Goal: Information Seeking & Learning: Learn about a topic

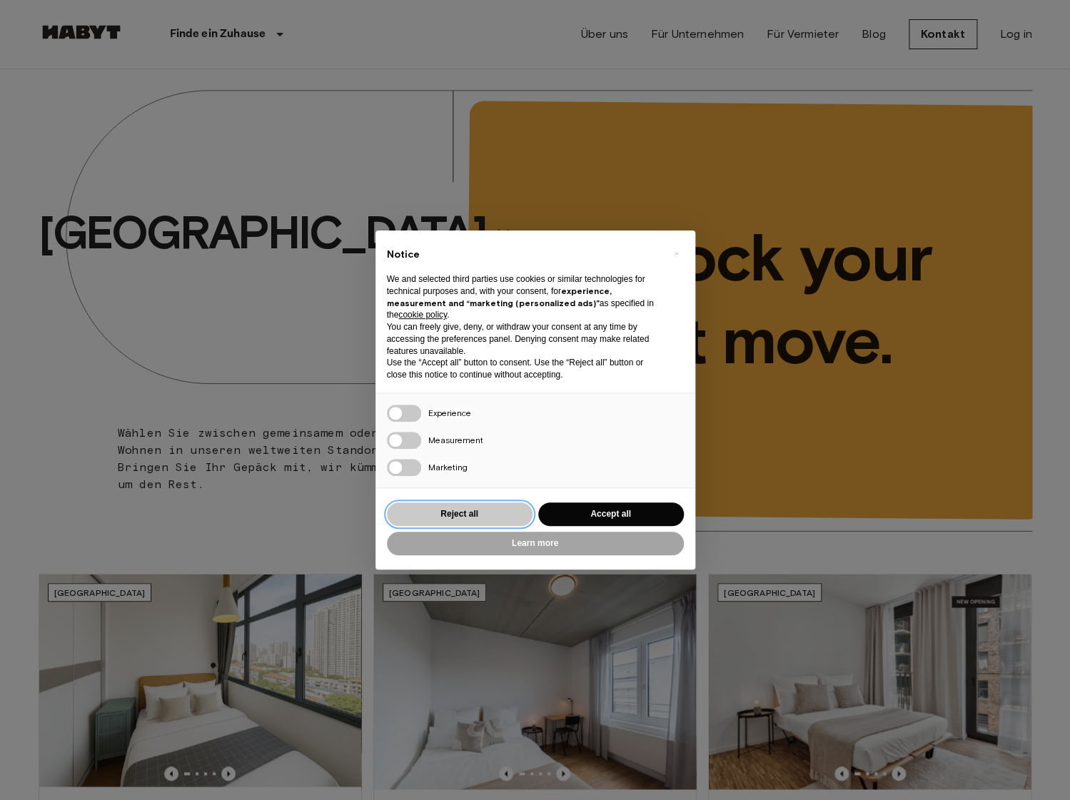
click at [490, 518] on button "Reject all" at bounding box center [460, 514] width 146 height 24
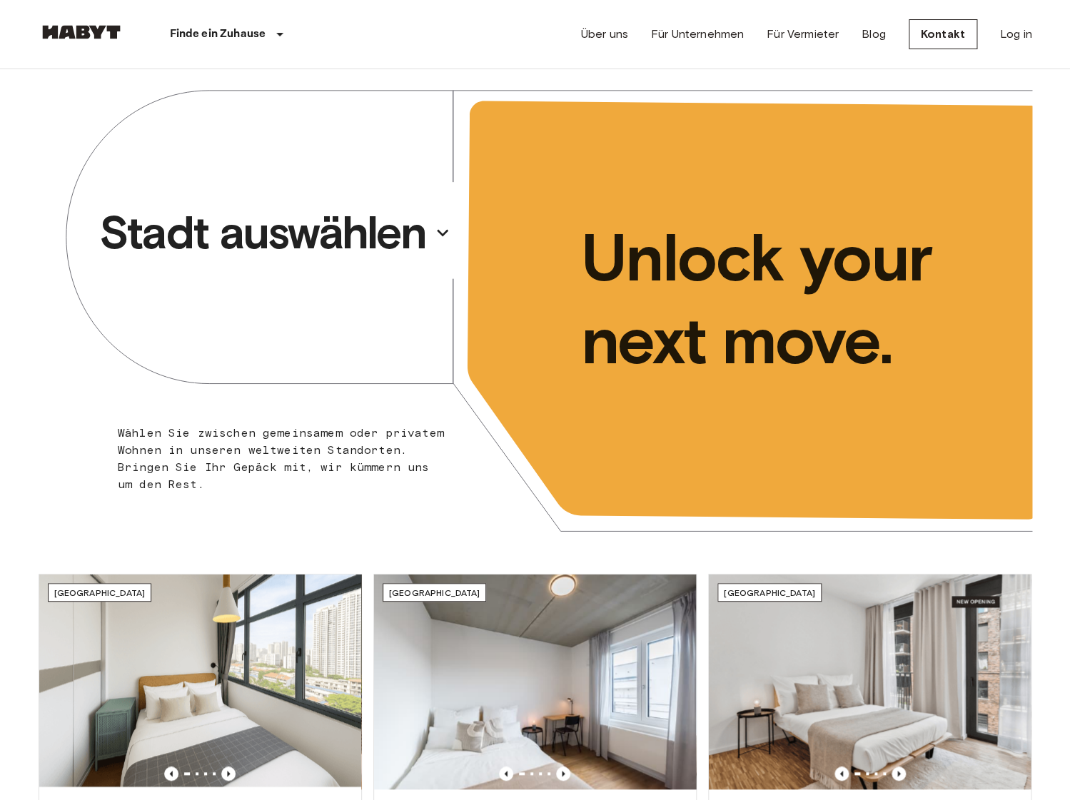
click at [324, 233] on p "Stadt auswählen" at bounding box center [262, 232] width 326 height 57
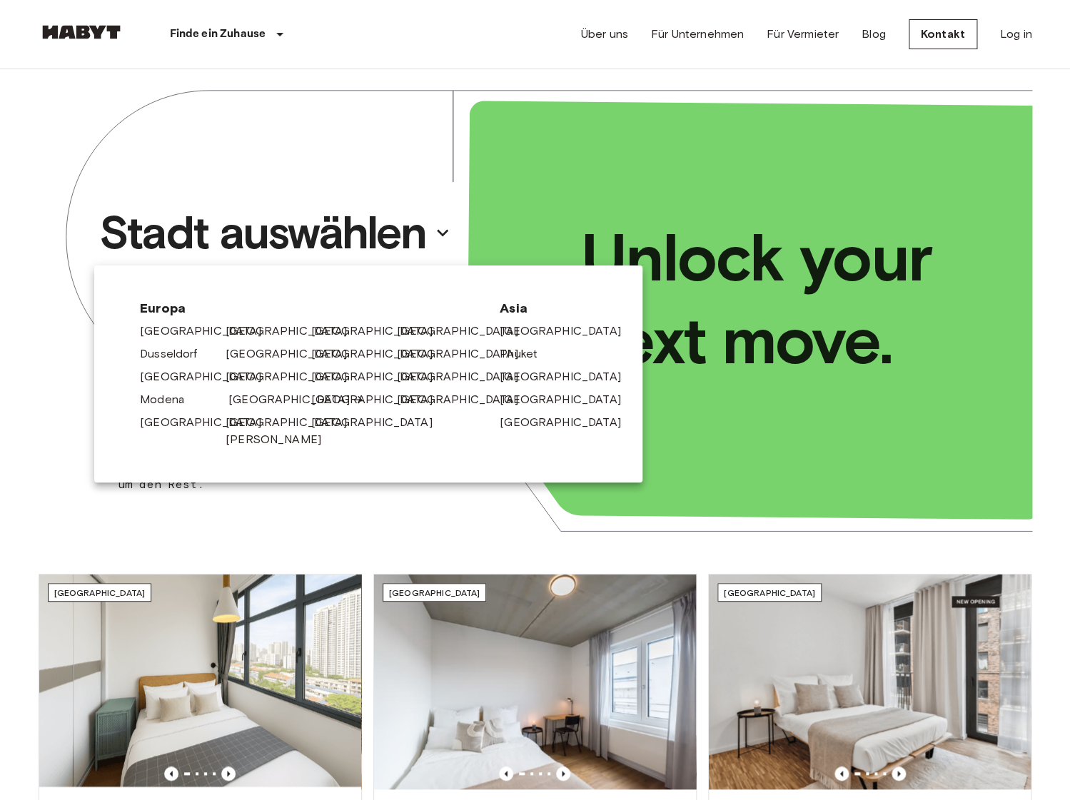
click at [253, 403] on link "[GEOGRAPHIC_DATA]" at bounding box center [296, 399] width 136 height 17
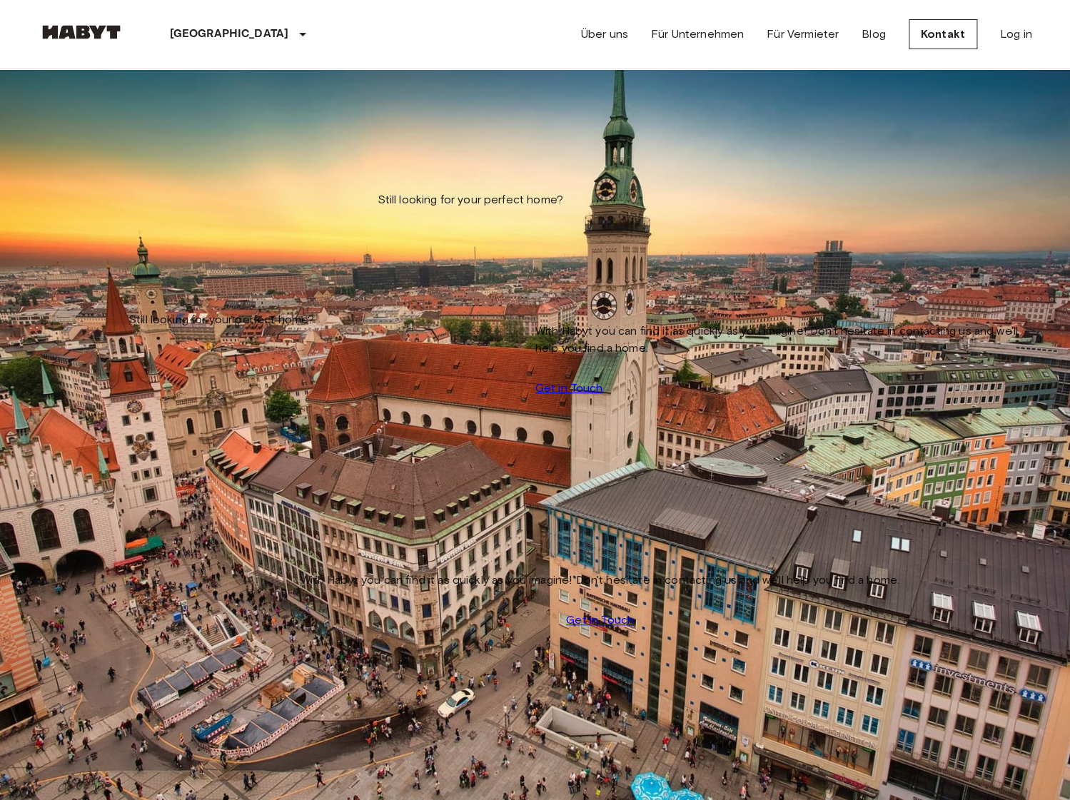
click at [113, 151] on input "Move-in date" at bounding box center [89, 145] width 101 height 14
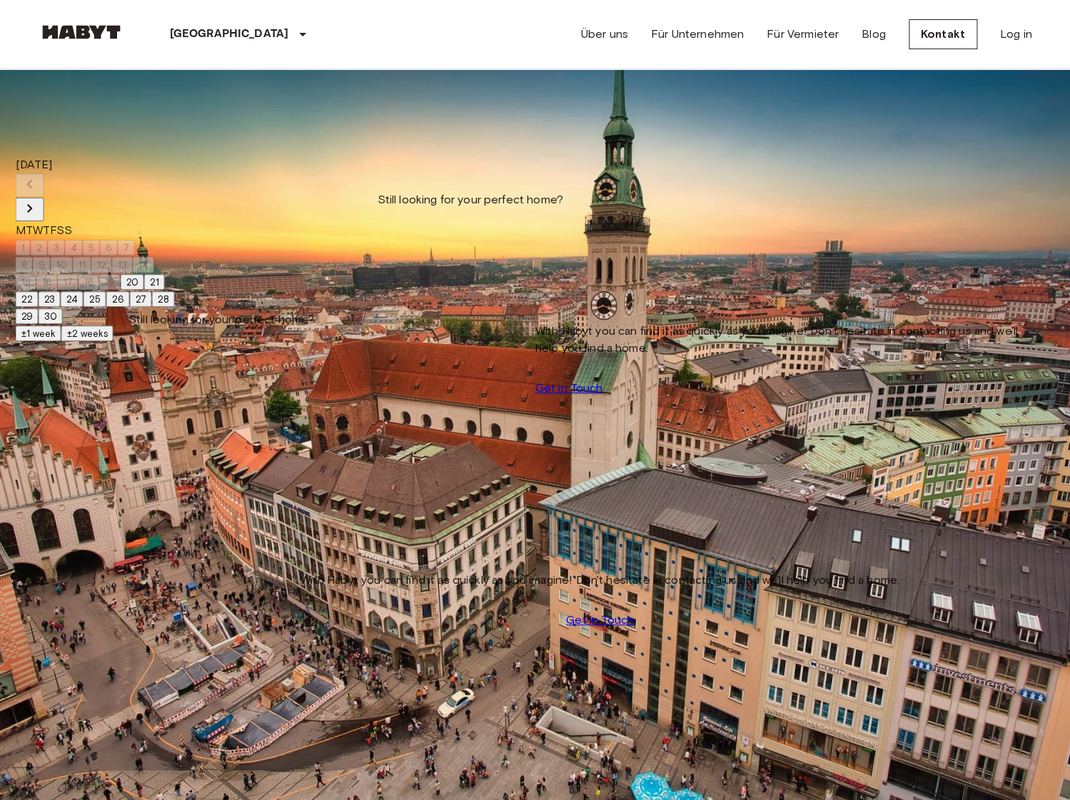
click at [39, 200] on icon "Next month" at bounding box center [29, 208] width 17 height 17
click at [31, 240] on button "1" at bounding box center [23, 248] width 15 height 16
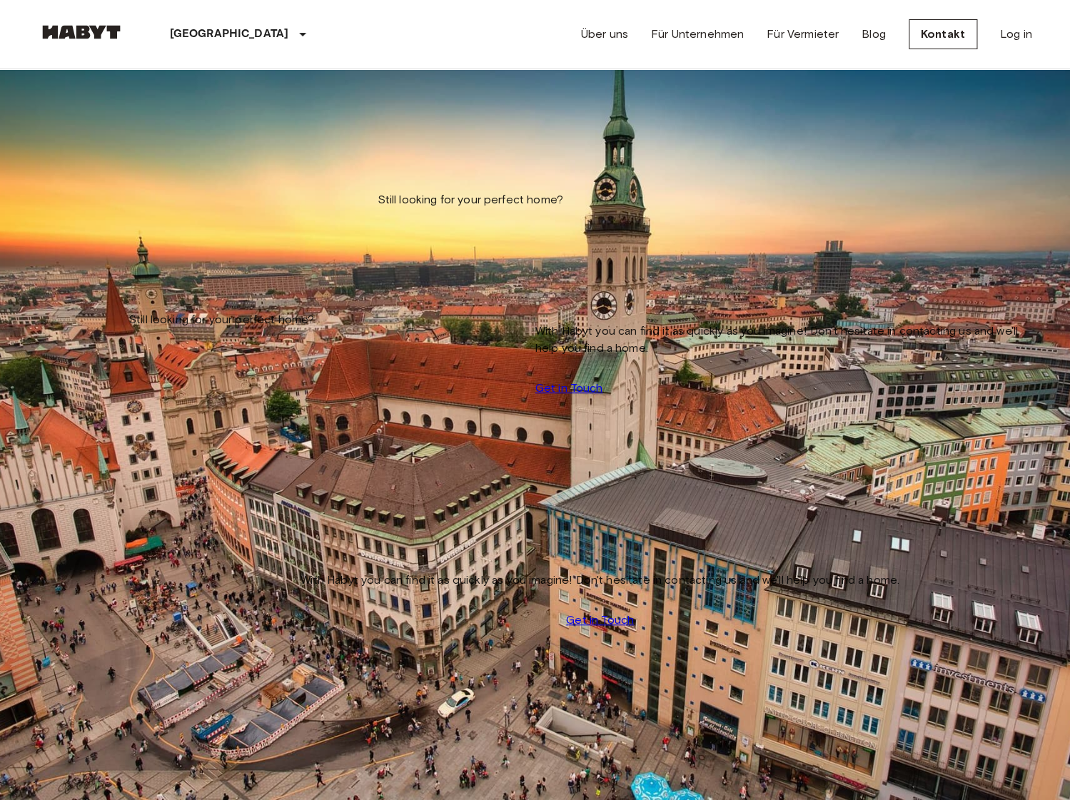
click at [140, 145] on input "**********" at bounding box center [89, 145] width 101 height 14
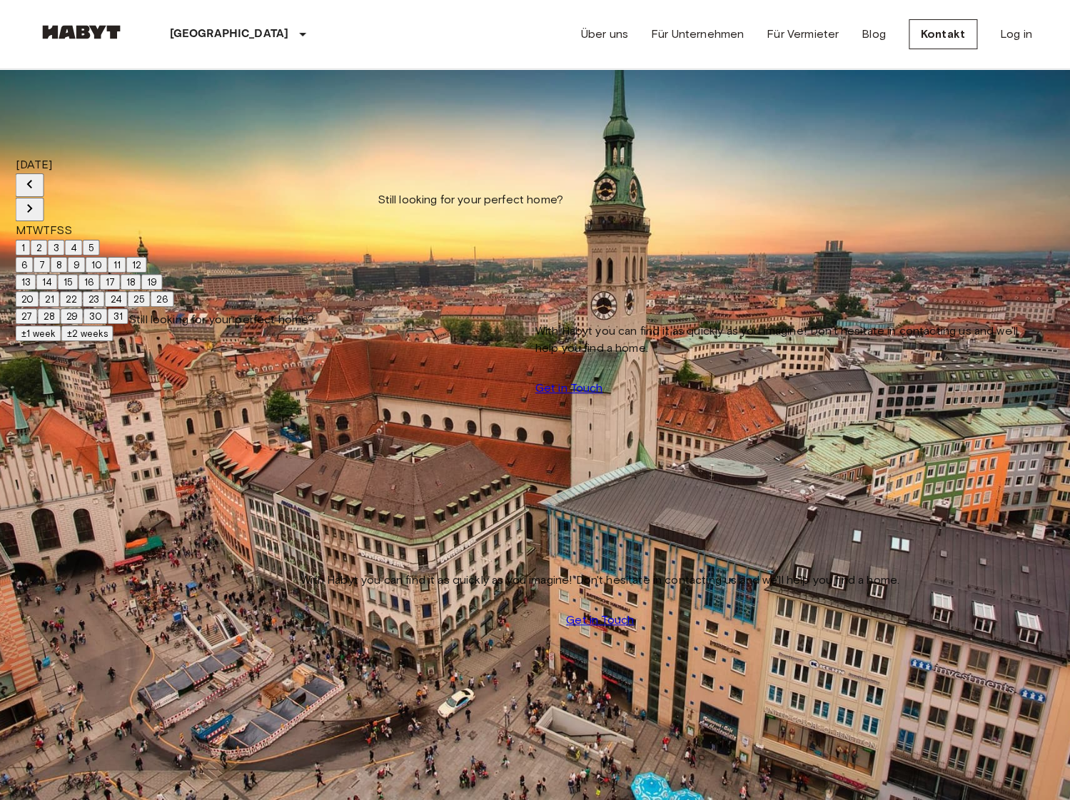
click at [65, 240] on button "3" at bounding box center [56, 248] width 17 height 16
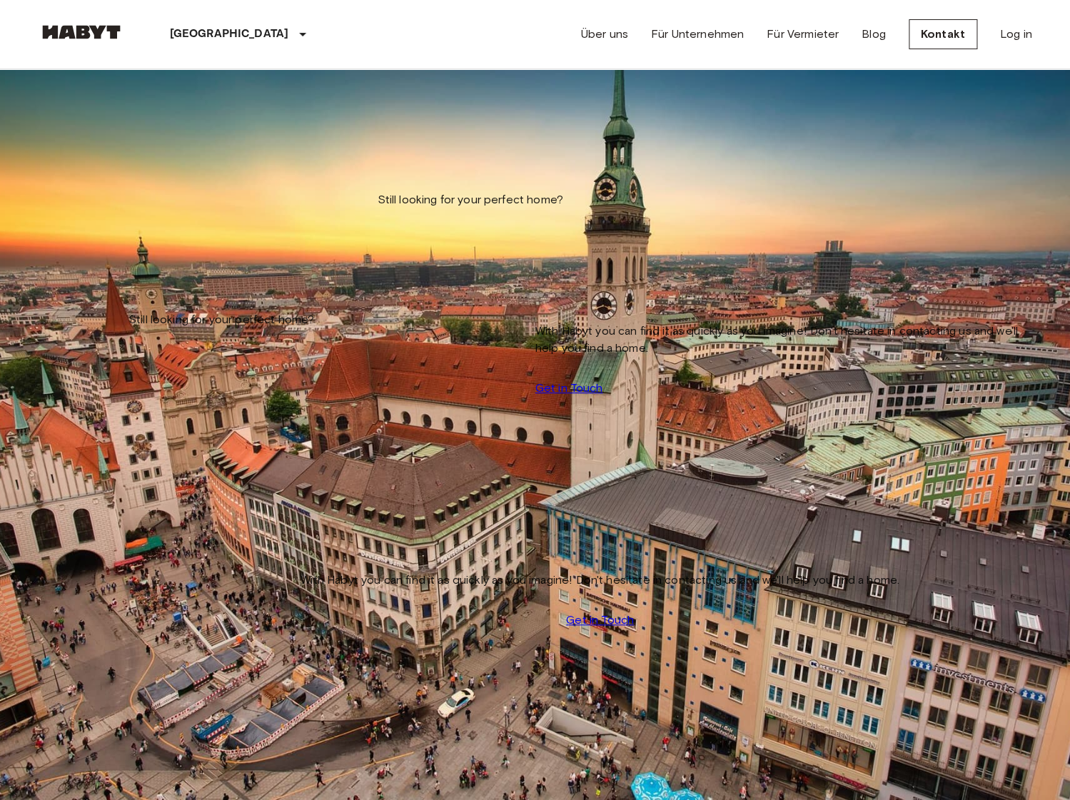
click at [140, 151] on input "**********" at bounding box center [89, 145] width 101 height 14
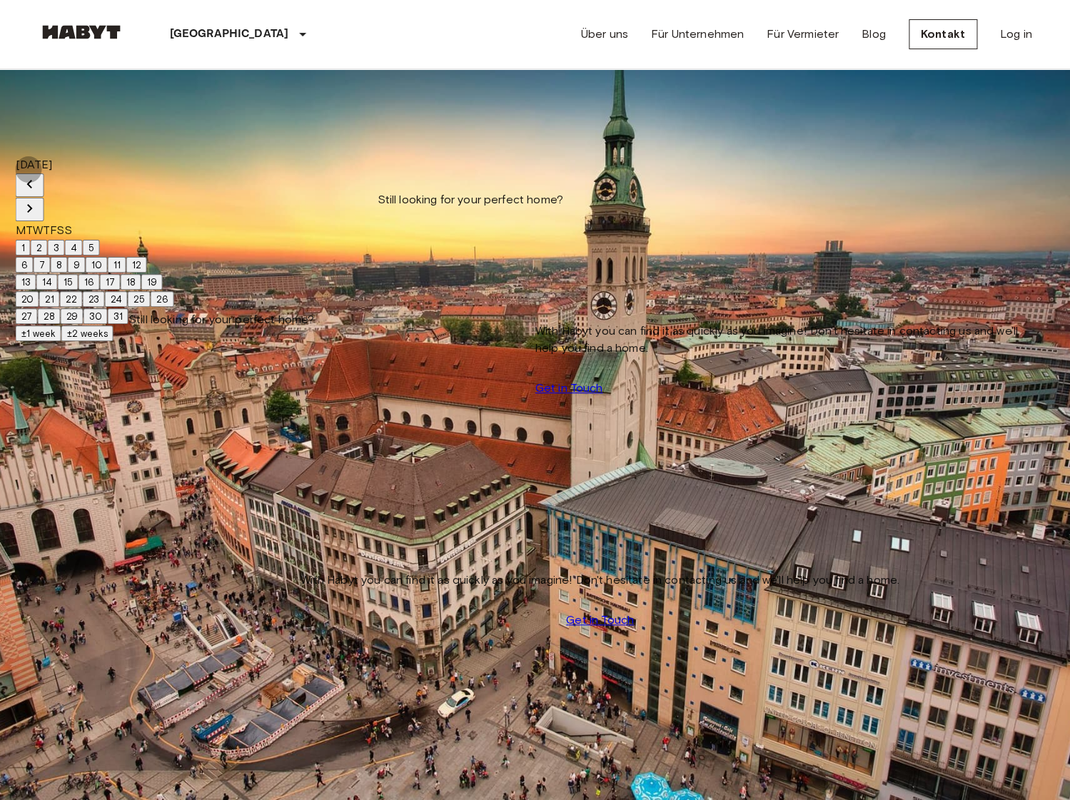
click at [83, 240] on button "4" at bounding box center [74, 248] width 18 height 16
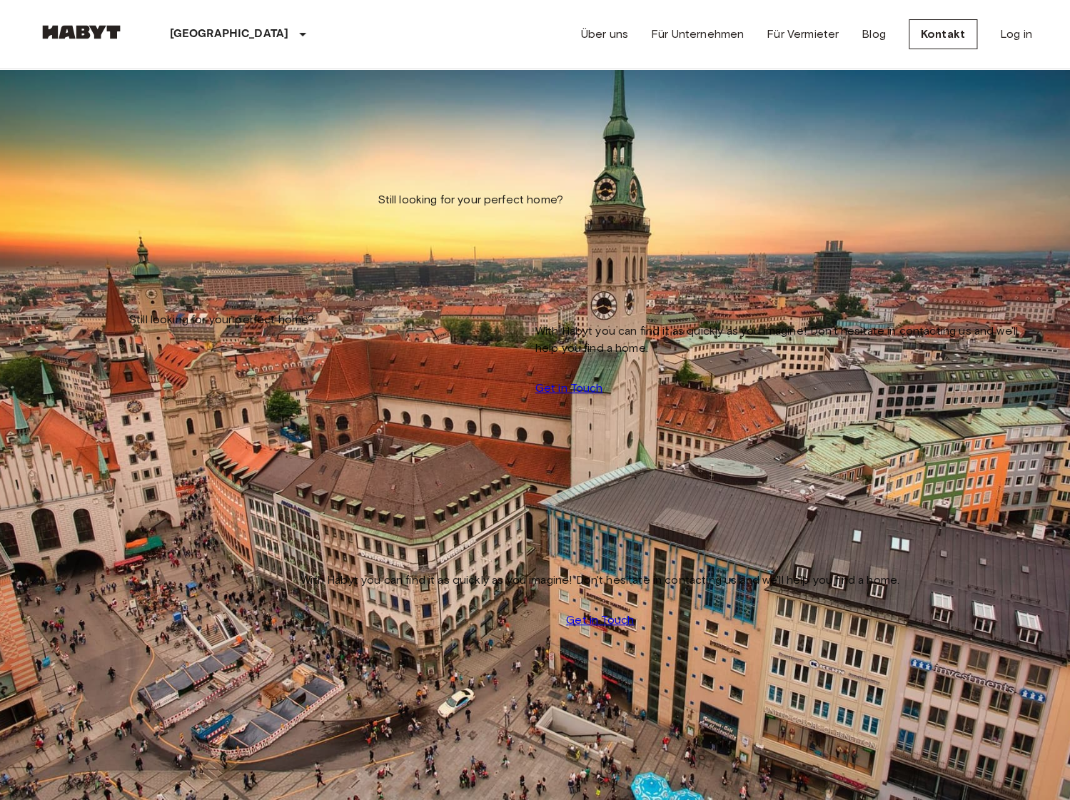
click at [140, 152] on input "**********" at bounding box center [89, 145] width 101 height 14
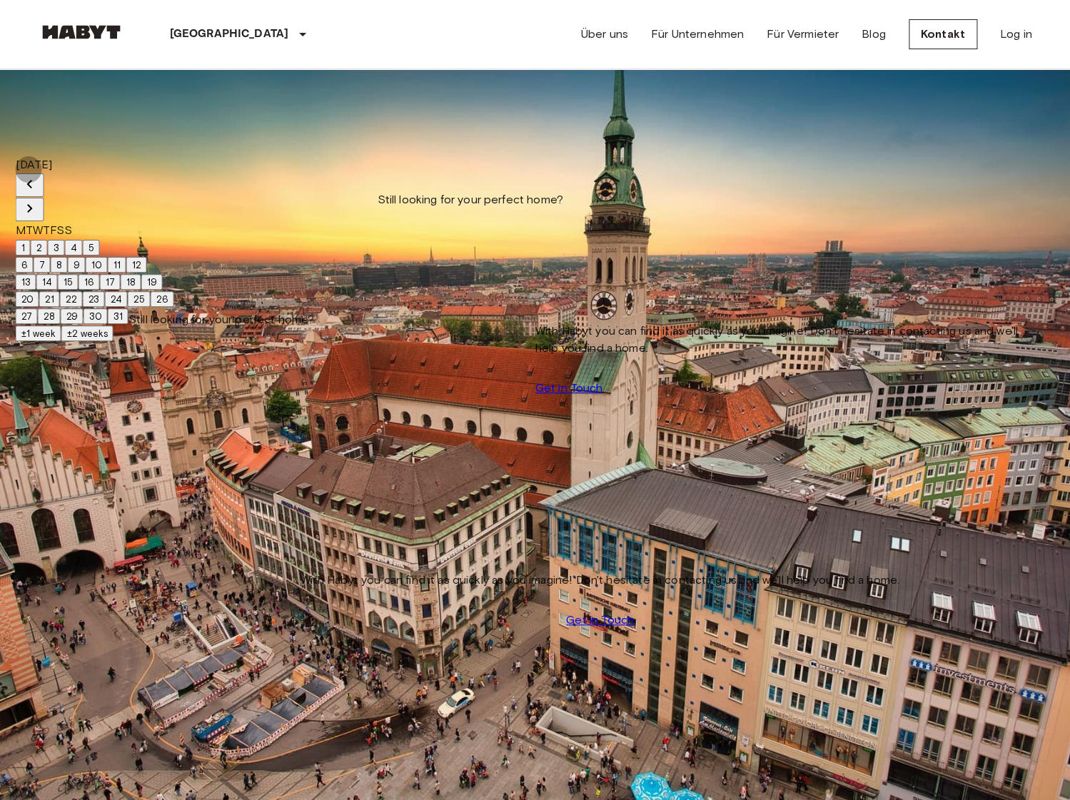
click at [100, 240] on button "5" at bounding box center [91, 248] width 17 height 16
type input "**********"
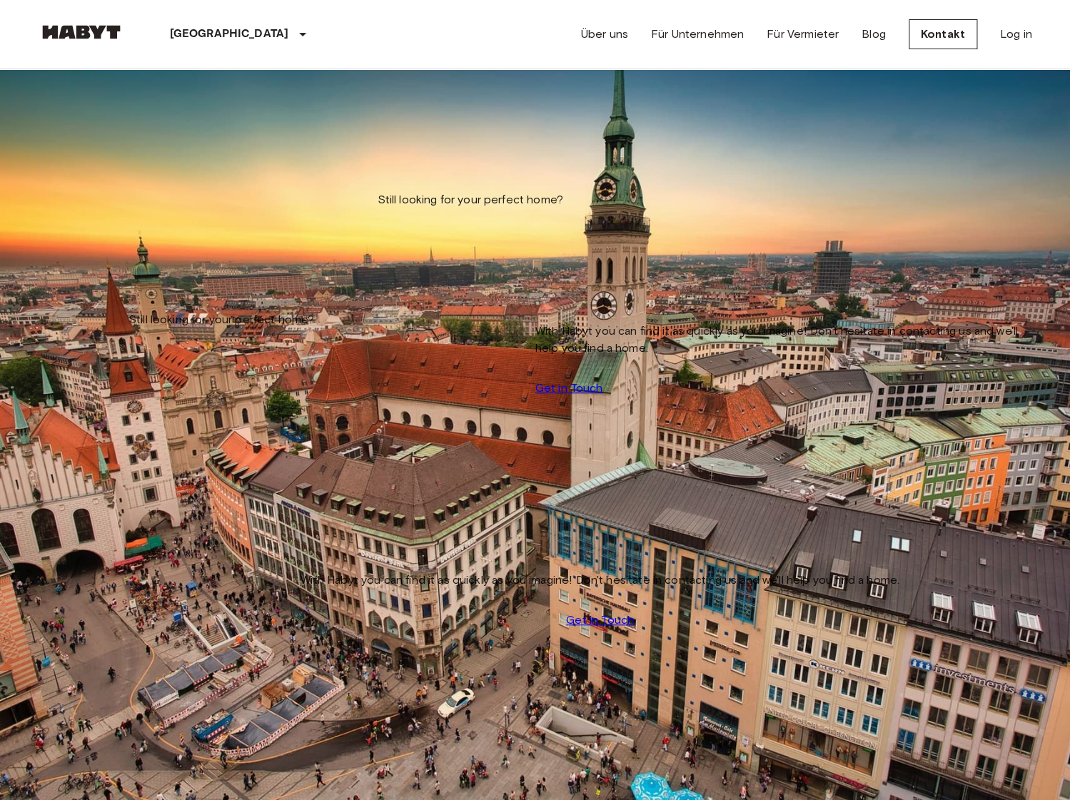
drag, startPoint x: 165, startPoint y: 141, endPoint x: 62, endPoint y: 151, distance: 103.2
click at [62, 152] on input "**********" at bounding box center [89, 145] width 101 height 14
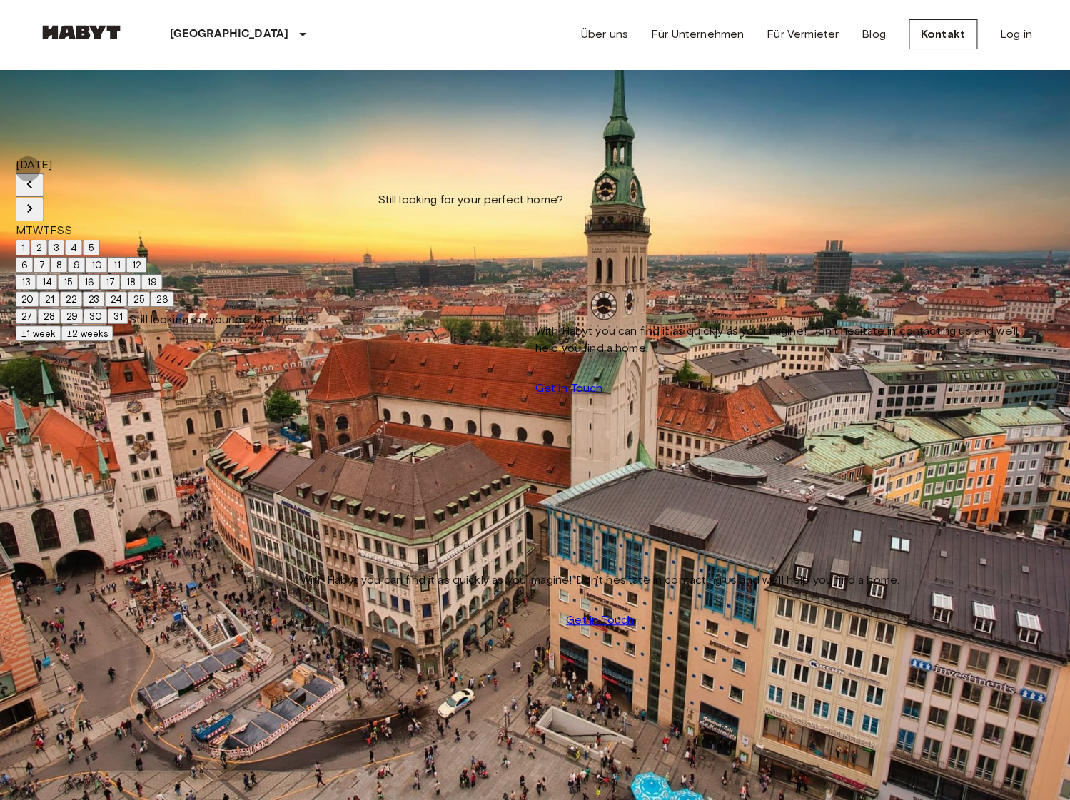
click at [39, 200] on icon "Next month" at bounding box center [29, 208] width 17 height 17
click at [31, 240] on button "1" at bounding box center [23, 248] width 15 height 16
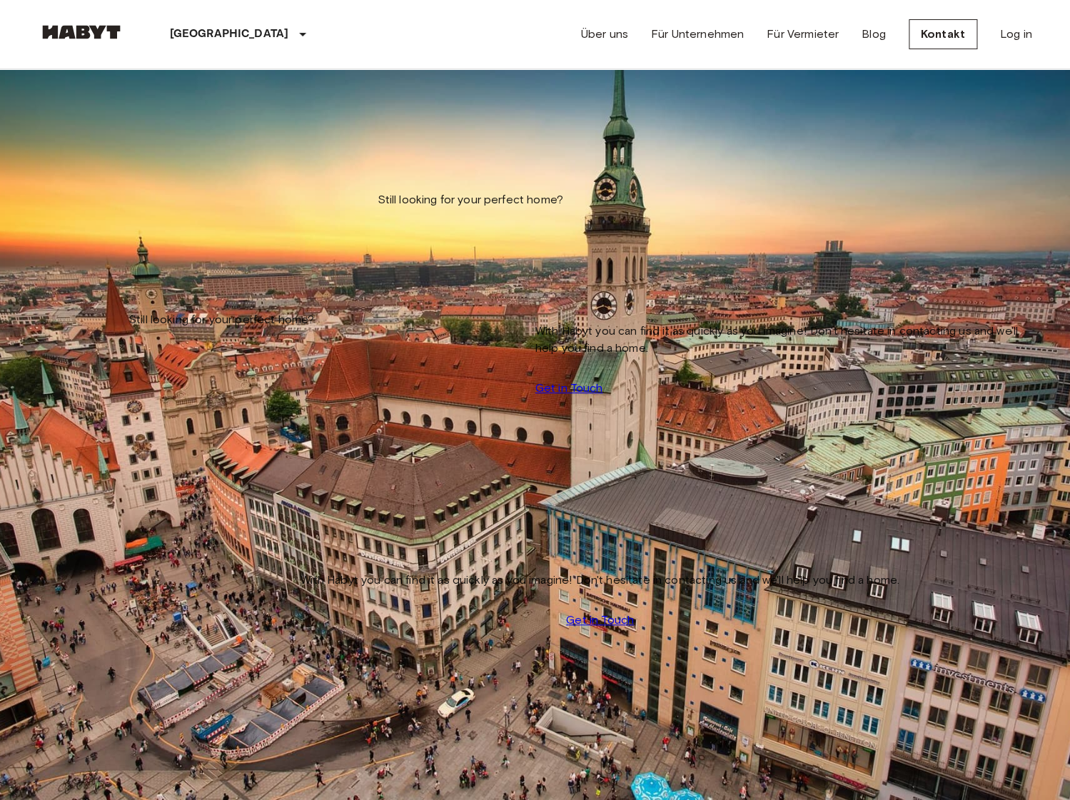
type input "**********"
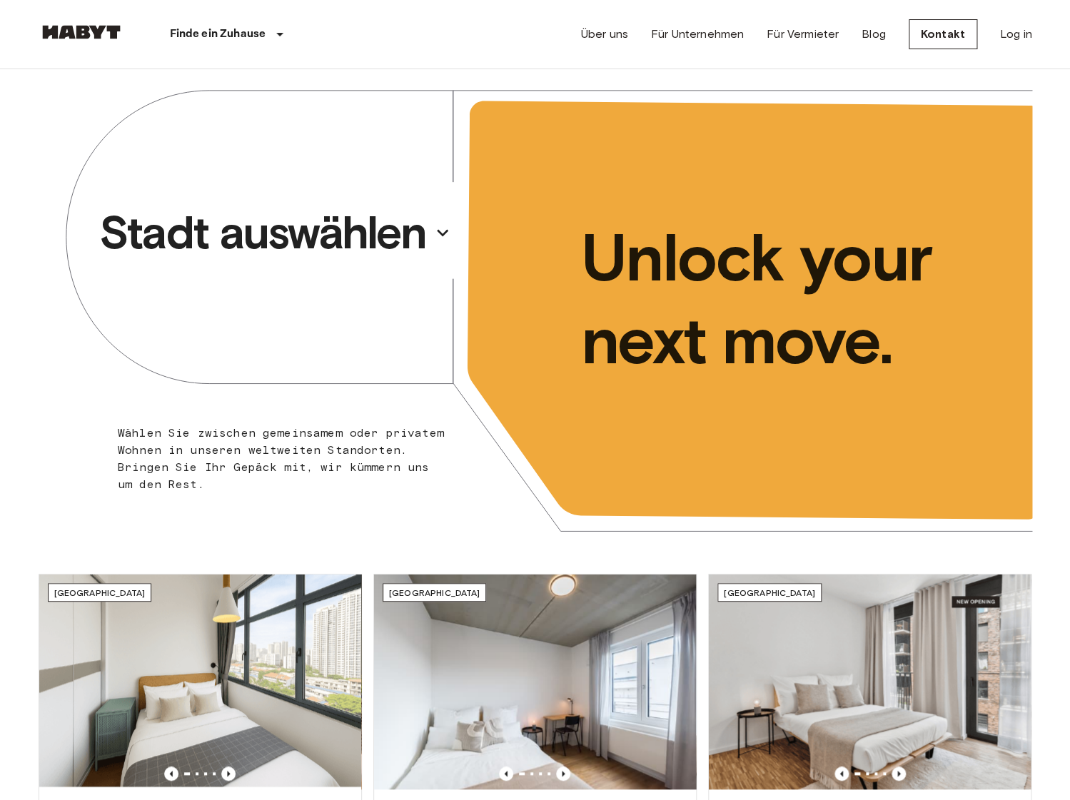
click at [283, 223] on p "Stadt auswählen" at bounding box center [262, 232] width 326 height 57
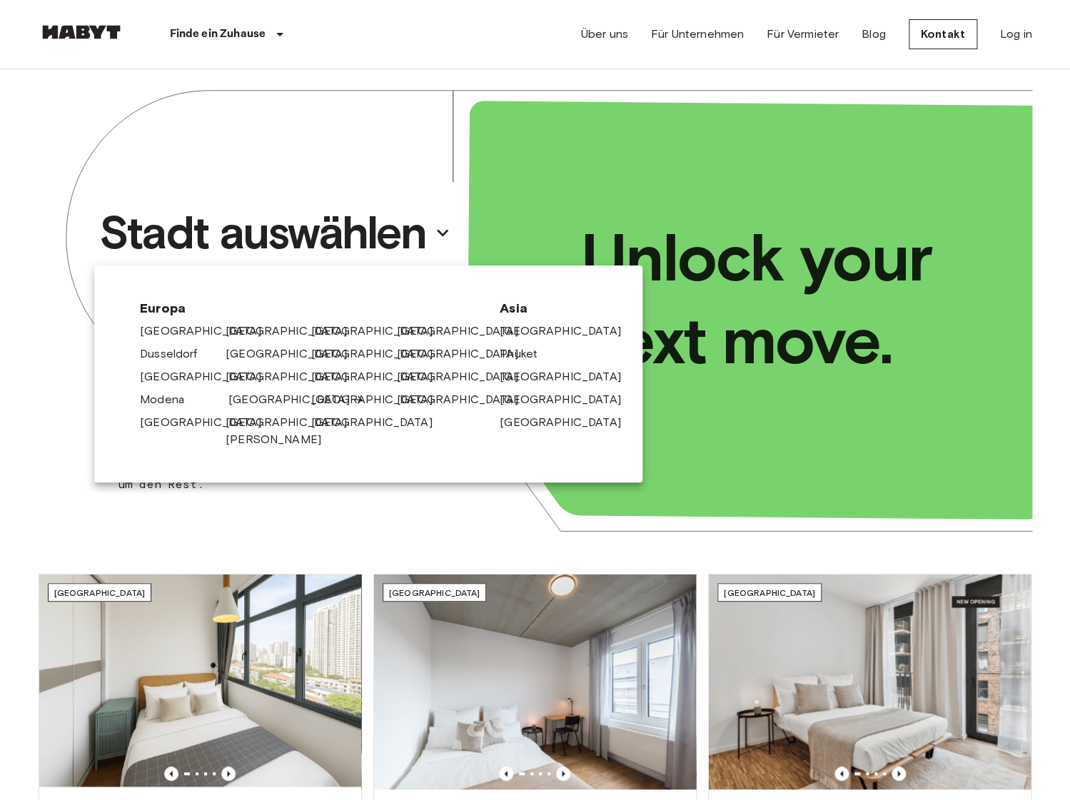
click at [265, 397] on link "[GEOGRAPHIC_DATA]" at bounding box center [296, 399] width 136 height 17
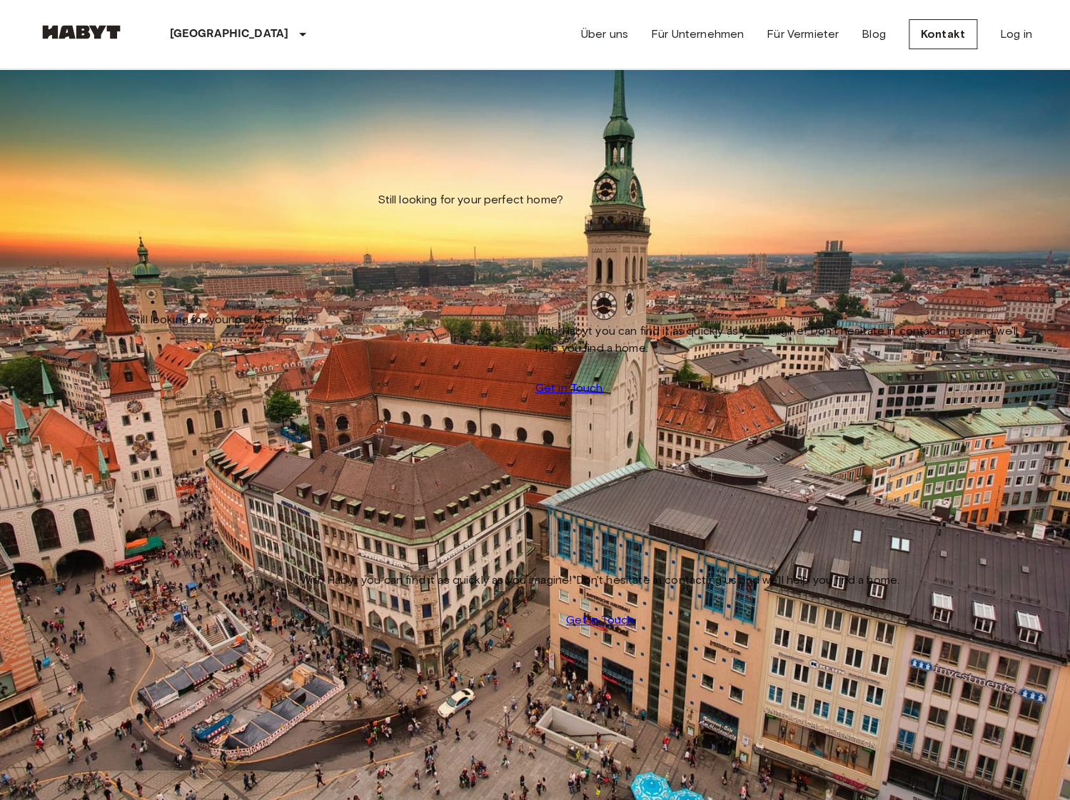
click at [140, 206] on input "Max price" at bounding box center [89, 213] width 101 height 14
type input "***"
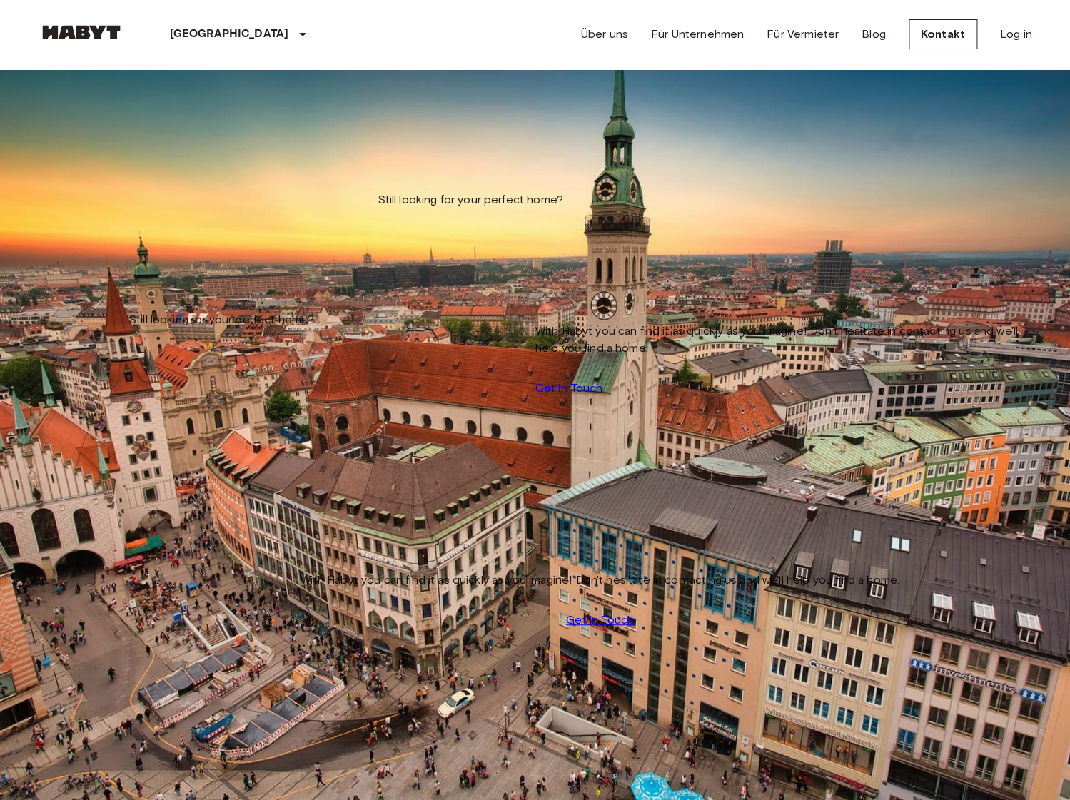
scroll to position [426, 0]
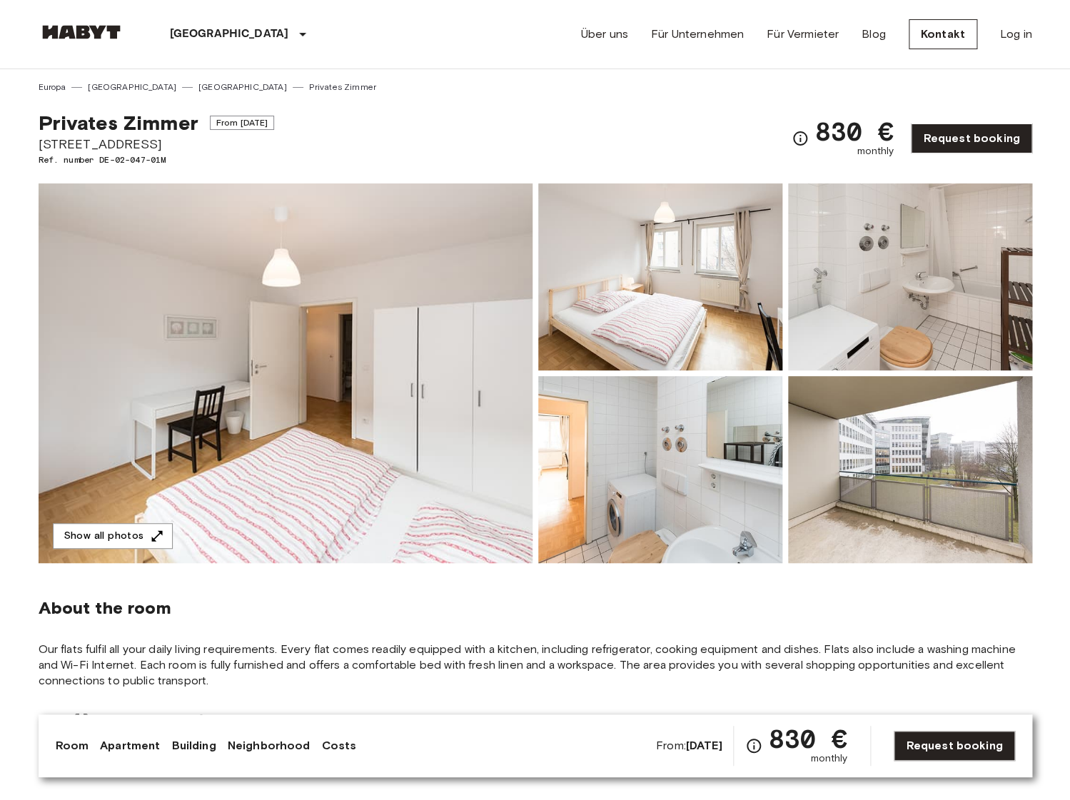
click at [443, 395] on img at bounding box center [286, 373] width 494 height 380
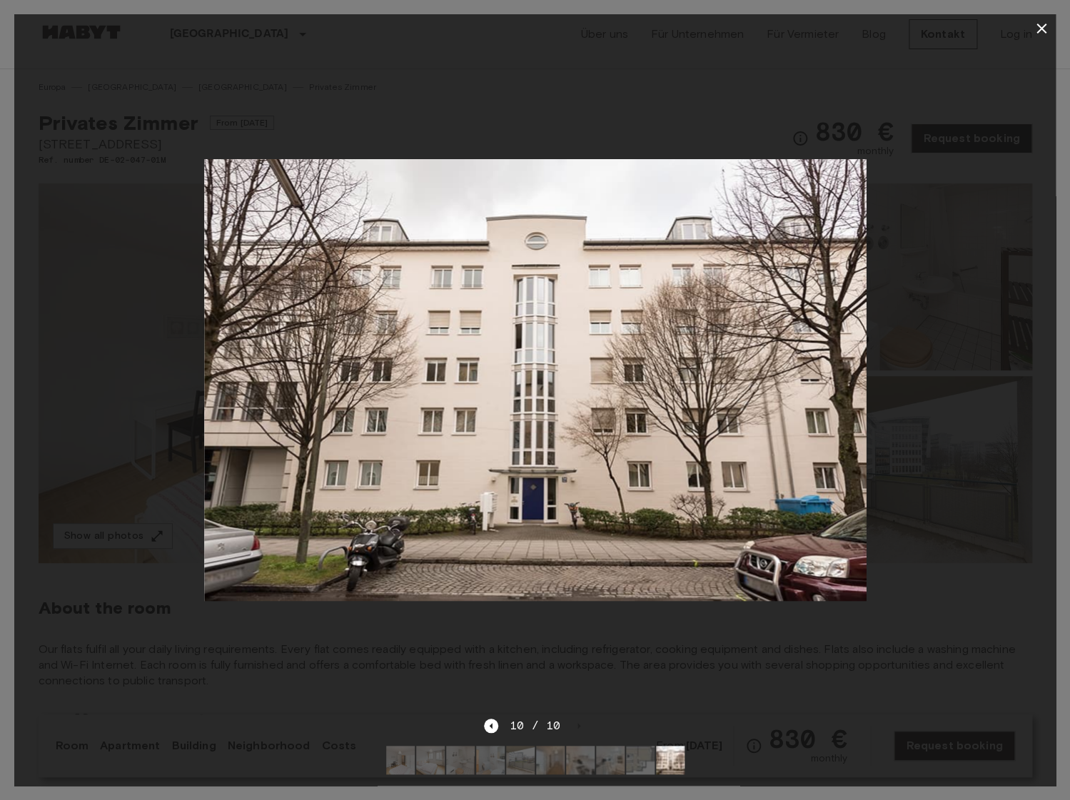
click at [156, 541] on div at bounding box center [534, 380] width 1041 height 674
click at [1041, 34] on icon "button" at bounding box center [1041, 28] width 17 height 17
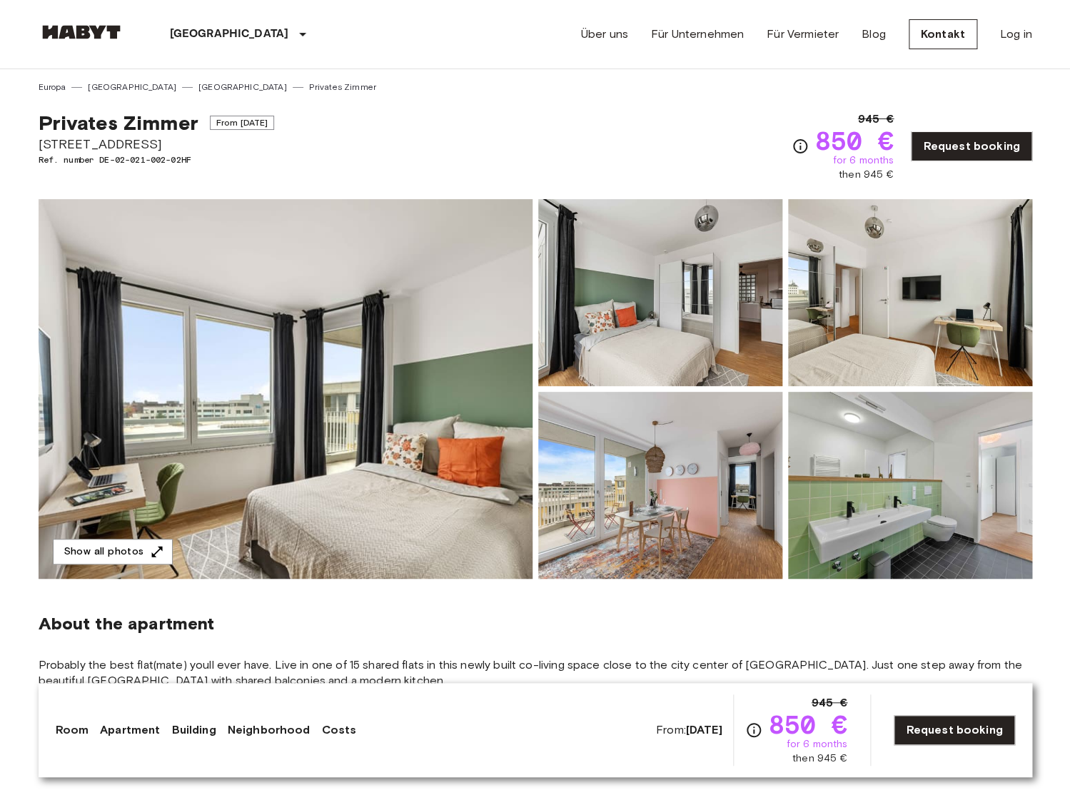
click at [389, 375] on img at bounding box center [286, 389] width 494 height 380
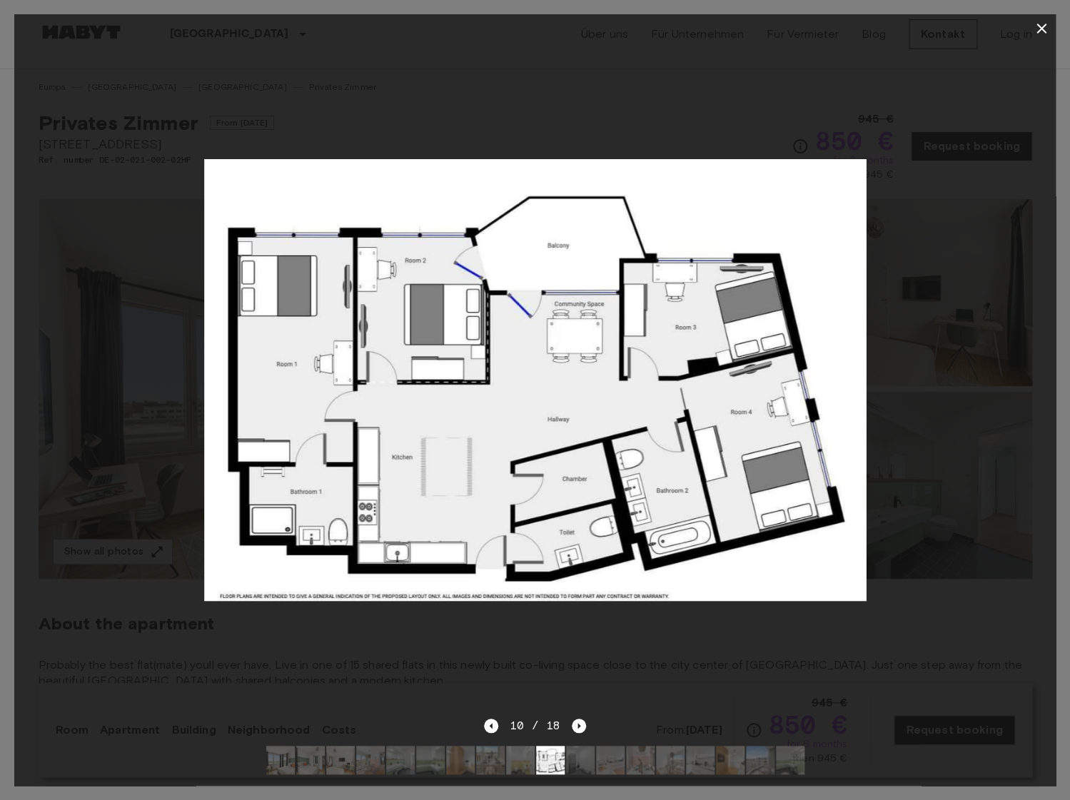
click at [927, 162] on div at bounding box center [534, 380] width 1041 height 674
click at [1044, 26] on icon "button" at bounding box center [1041, 29] width 10 height 10
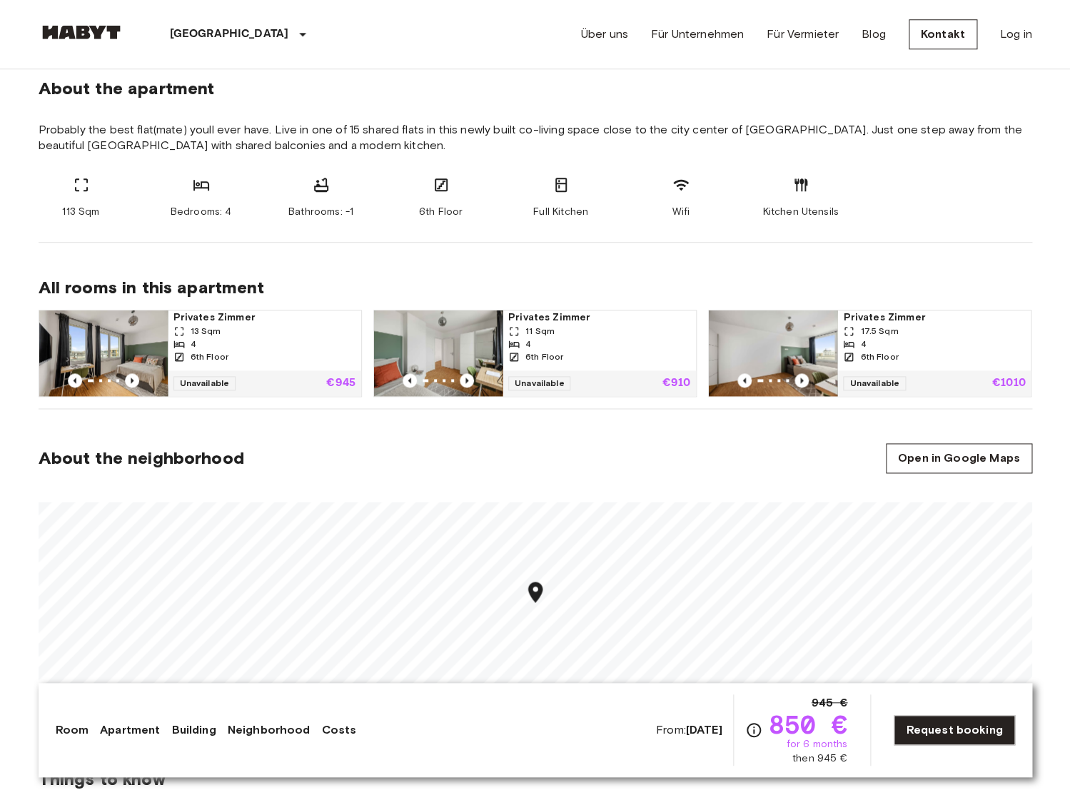
scroll to position [536, 0]
click at [131, 379] on icon "Previous image" at bounding box center [132, 379] width 14 height 14
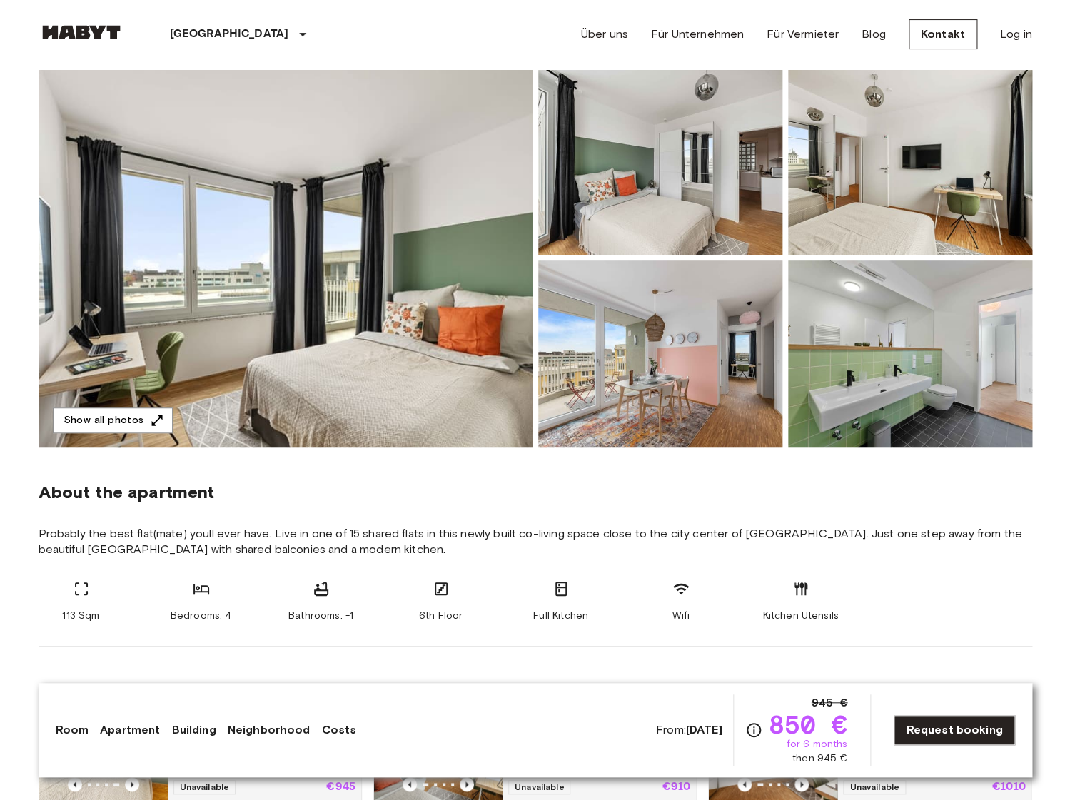
scroll to position [0, 0]
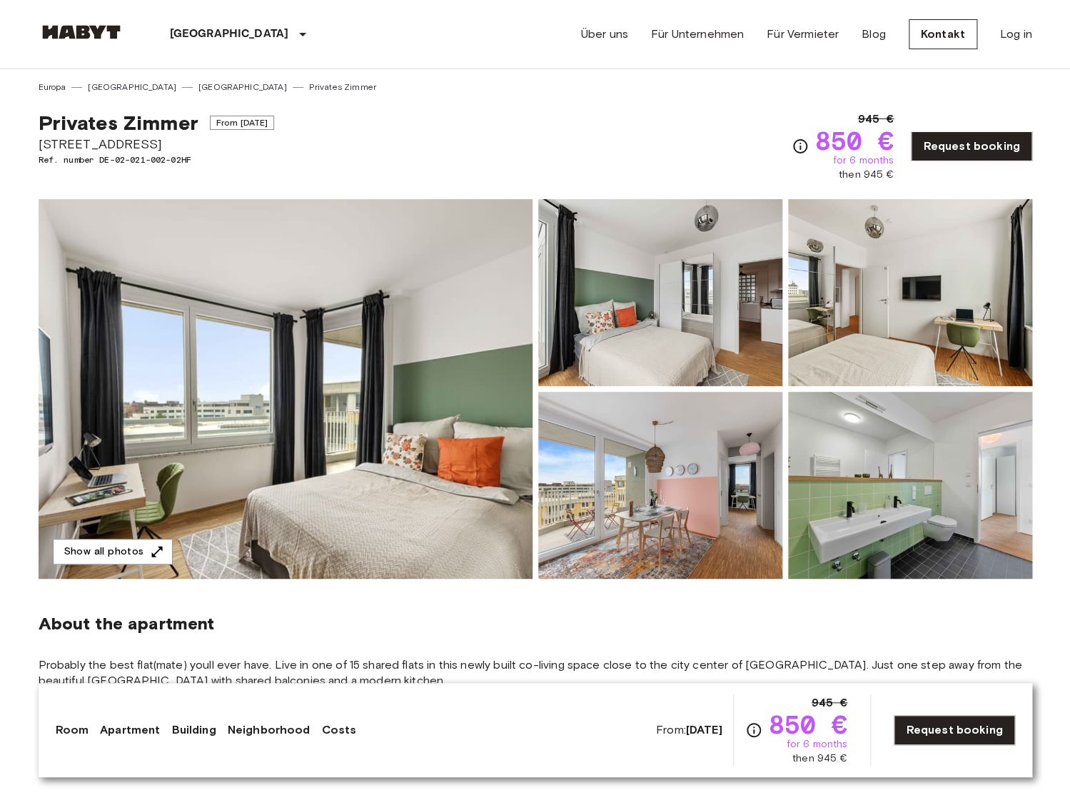
click at [131, 734] on link "Apartment" at bounding box center [130, 729] width 60 height 17
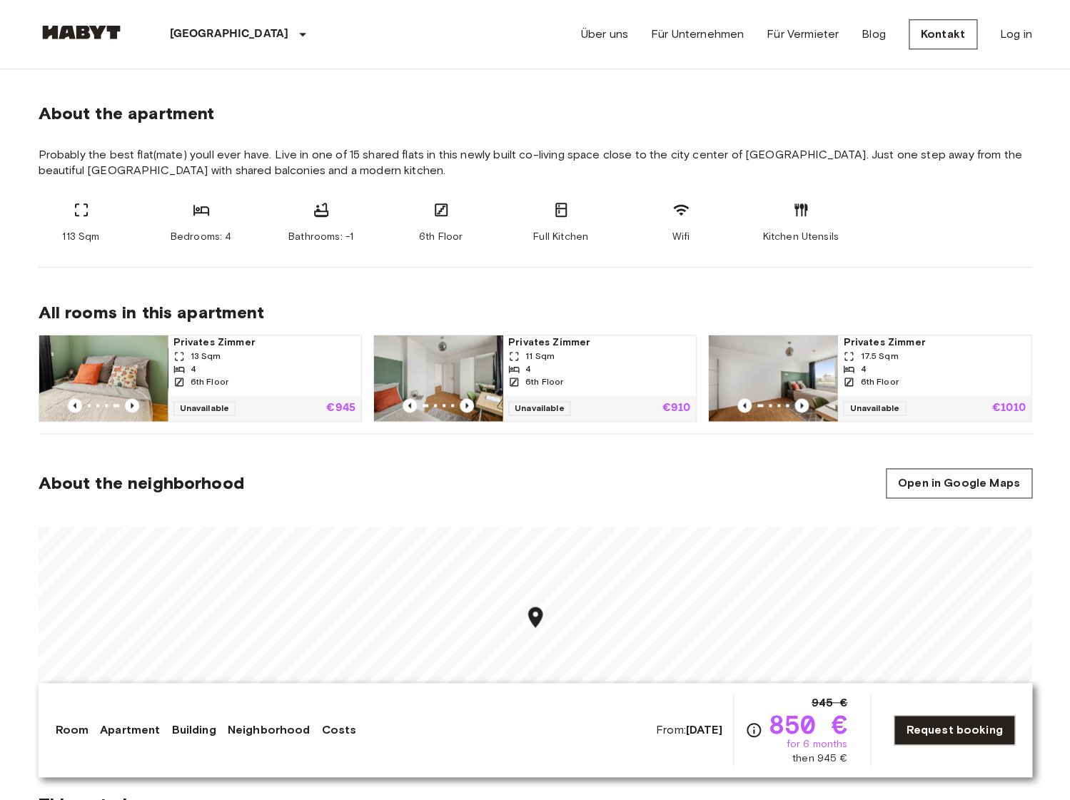
scroll to position [505, 0]
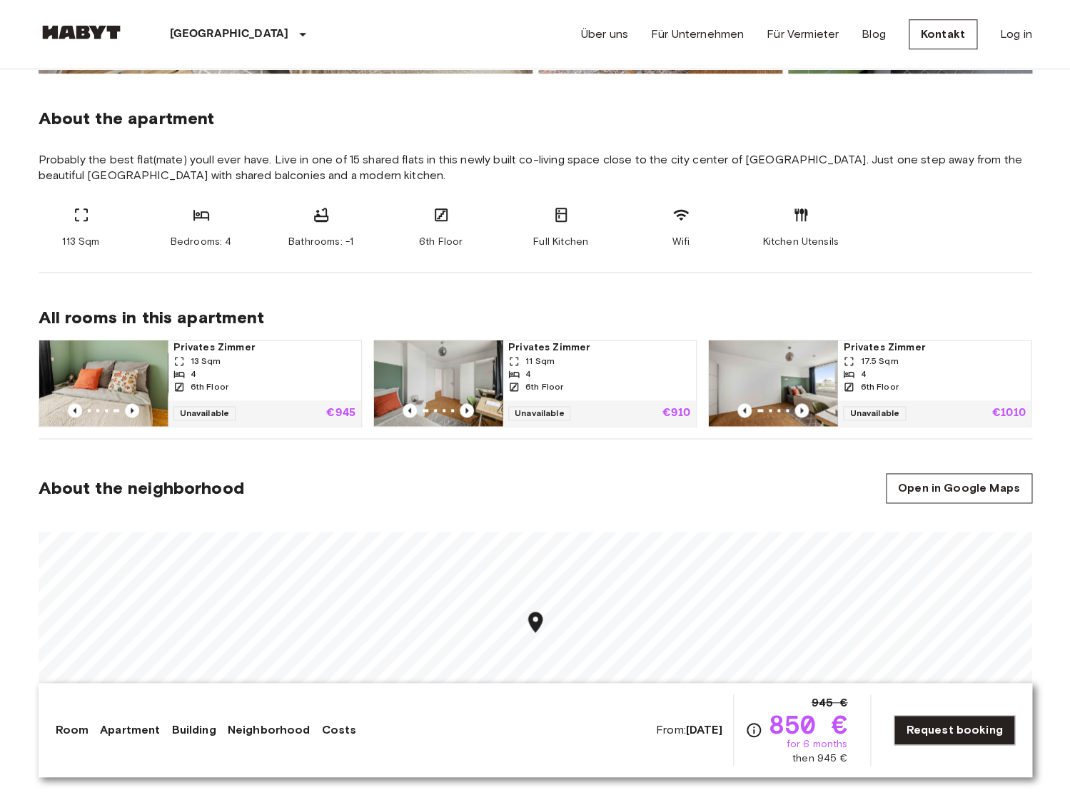
click at [784, 374] on img at bounding box center [773, 383] width 128 height 86
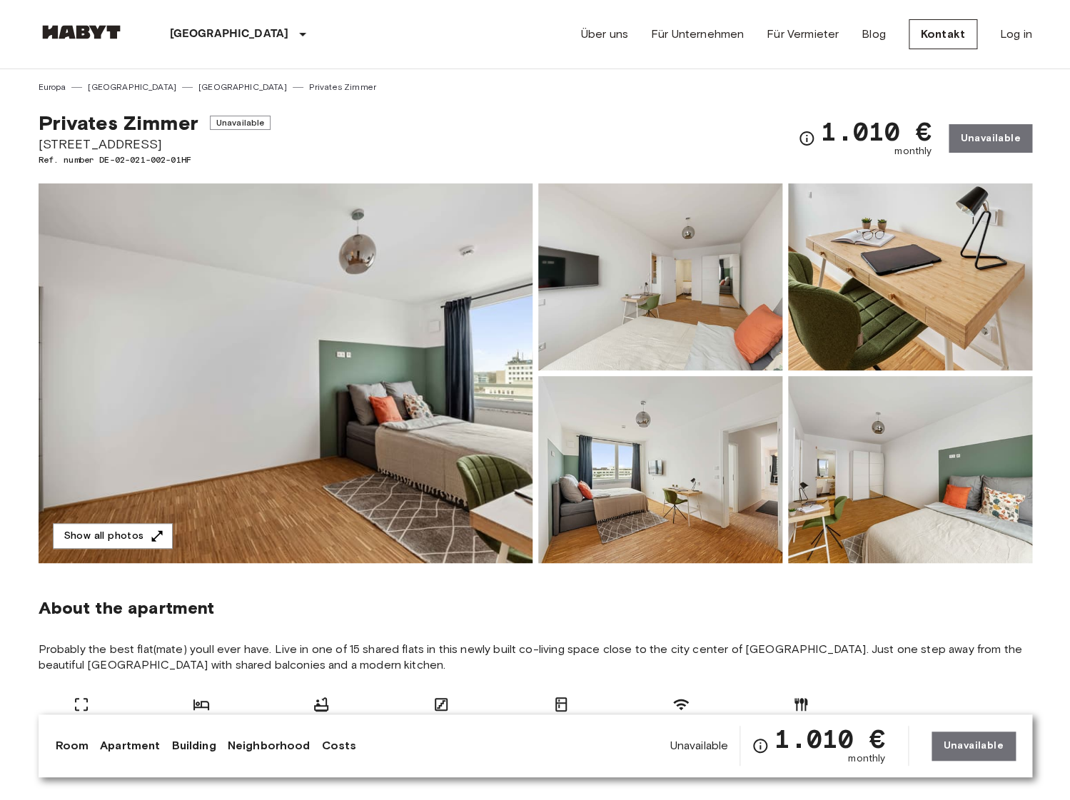
click at [467, 341] on img at bounding box center [286, 373] width 494 height 380
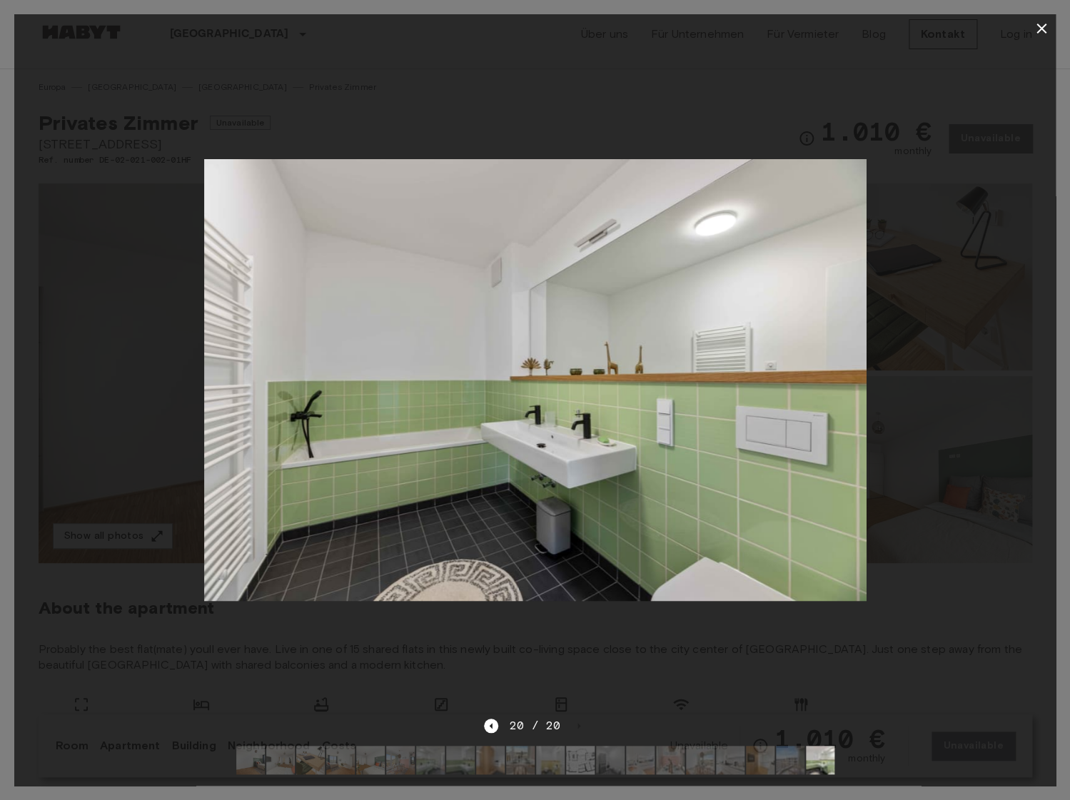
click at [869, 60] on div at bounding box center [534, 380] width 1041 height 674
click at [1037, 31] on icon "button" at bounding box center [1041, 28] width 17 height 17
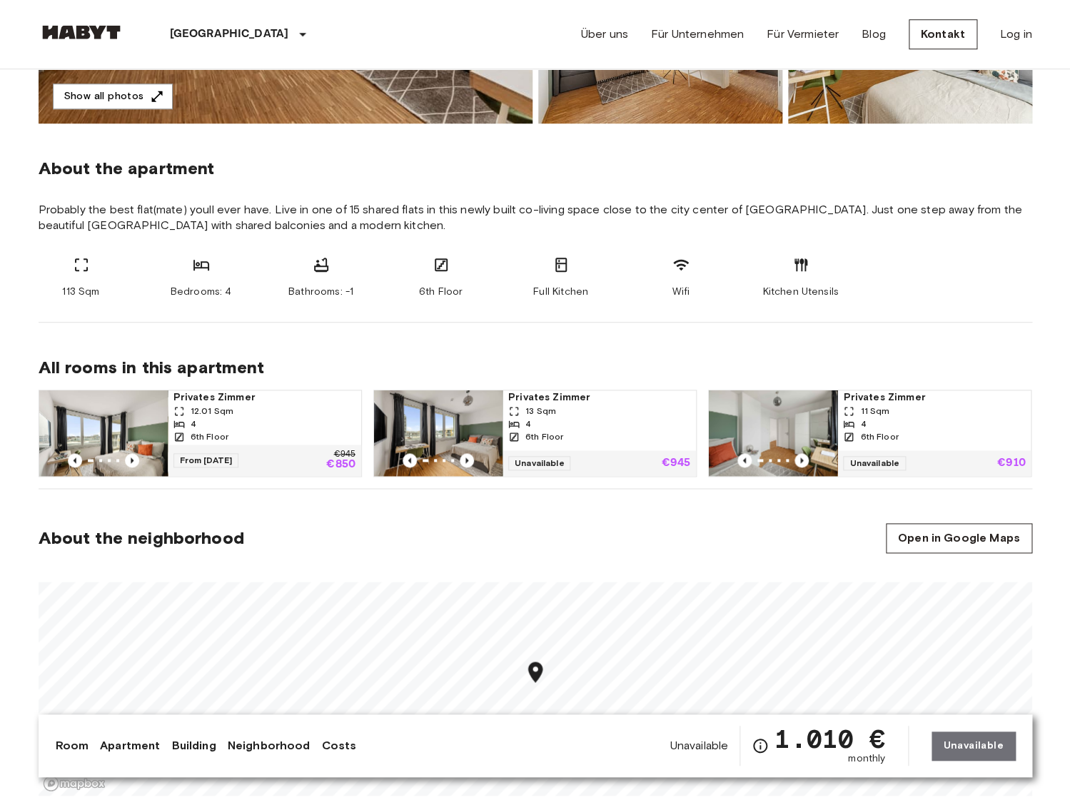
scroll to position [445, 0]
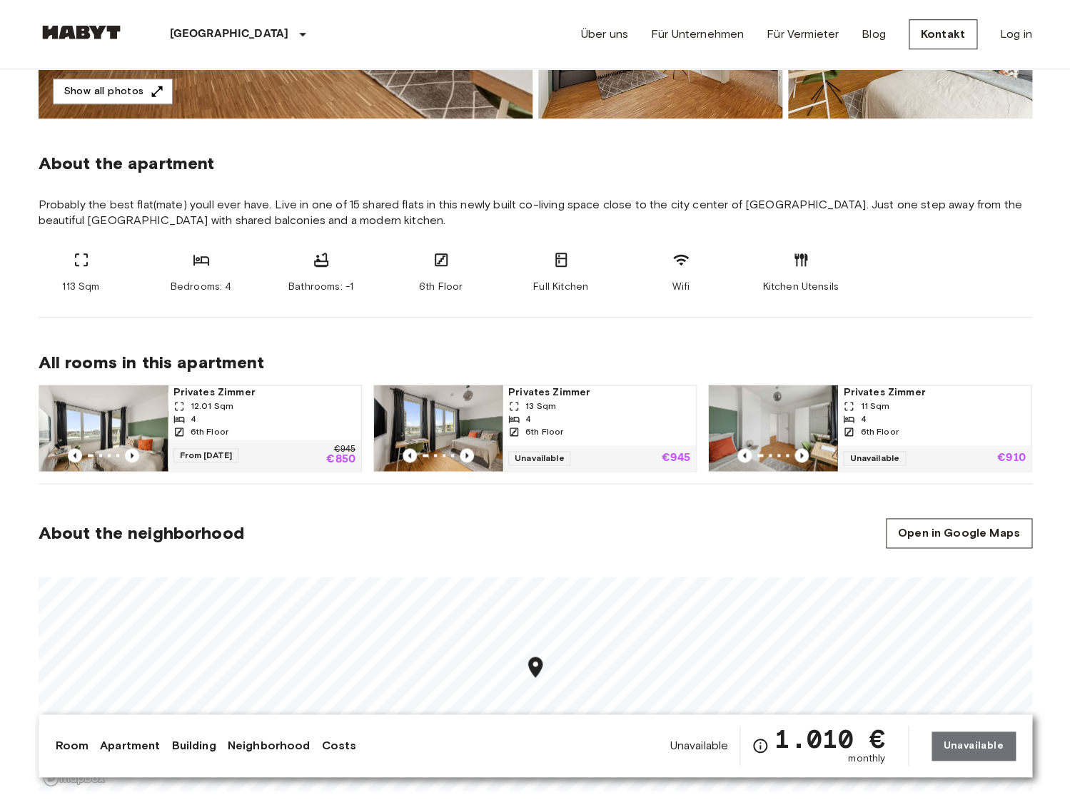
click at [203, 422] on div "4" at bounding box center [264, 418] width 182 height 13
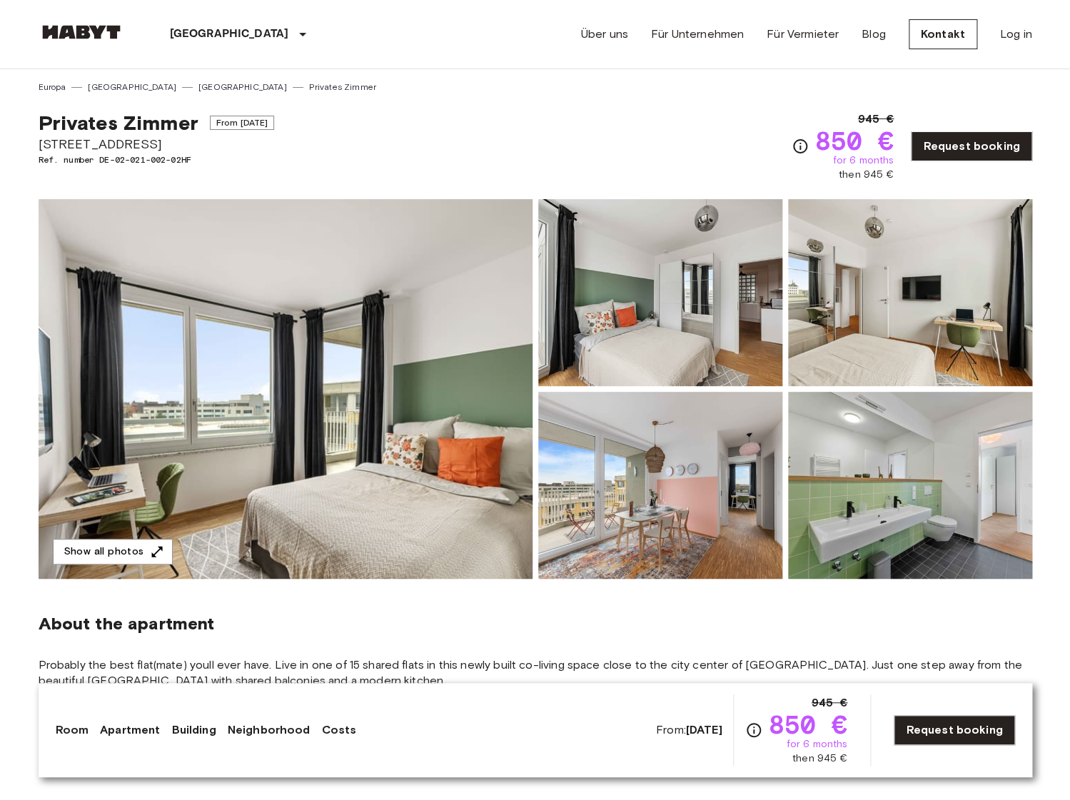
click at [297, 393] on img at bounding box center [286, 389] width 494 height 380
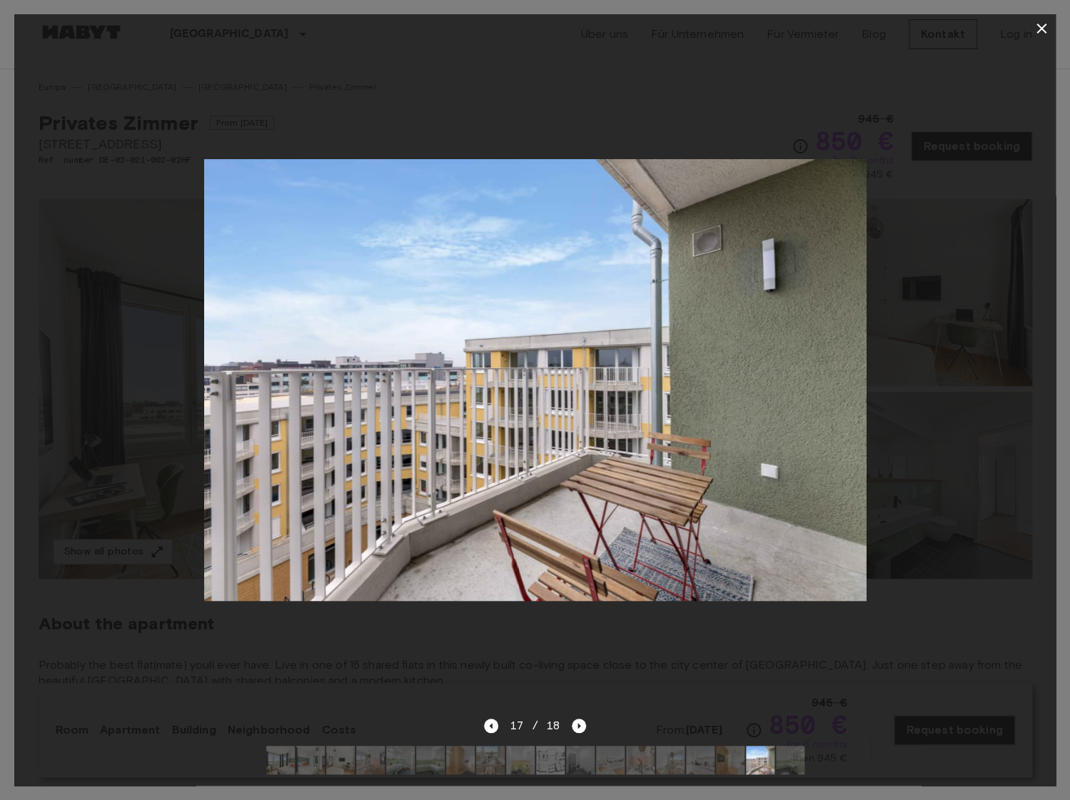
click at [914, 126] on div at bounding box center [534, 380] width 1041 height 674
click at [1044, 31] on icon "button" at bounding box center [1041, 29] width 10 height 10
